Goal: Transaction & Acquisition: Purchase product/service

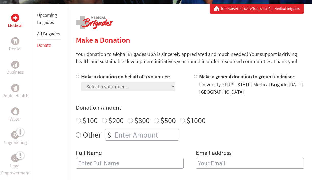
scroll to position [92, 0]
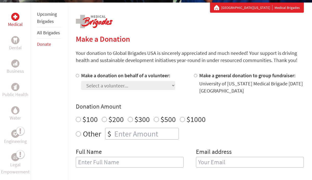
click at [194, 77] on input "Make a general donation to group fundraiser:" at bounding box center [195, 75] width 3 height 3
radio input "true"
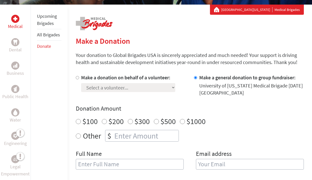
scroll to position [75, 0]
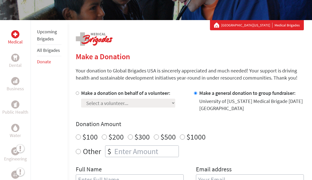
click at [159, 69] on p "Your donation to Global Brigades USA is sincerely appreciated and much needed! …" at bounding box center [190, 74] width 228 height 14
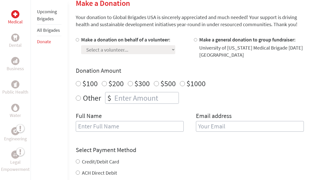
scroll to position [83, 0]
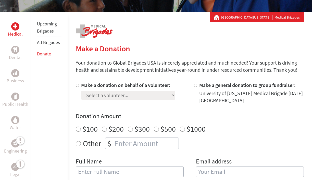
click at [194, 85] on input "Make a general donation to group fundraiser:" at bounding box center [195, 85] width 3 height 3
radio input "true"
click at [188, 98] on div "Make a donation on behalf of a volunteer: Select a volunteer... [PERSON_NAME] […" at bounding box center [190, 93] width 228 height 22
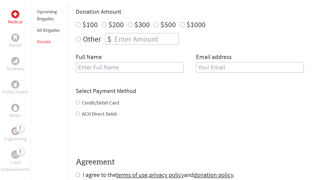
scroll to position [192, 0]
